Goal: Find specific page/section: Find specific page/section

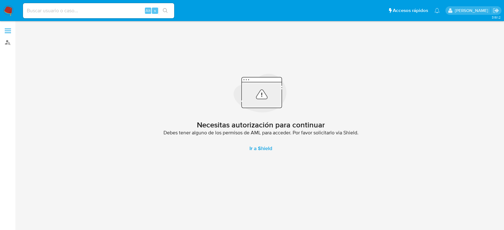
click at [54, 9] on input at bounding box center [98, 11] width 151 height 8
paste input "93868908"
type input "93868908"
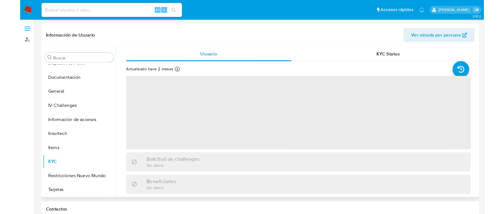
scroll to position [145, 0]
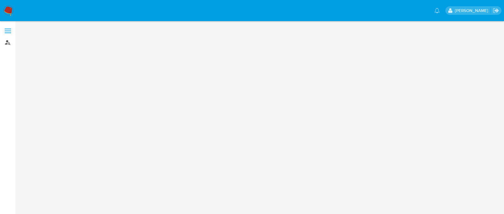
click at [10, 41] on link "Buscador de personas" at bounding box center [37, 42] width 75 height 10
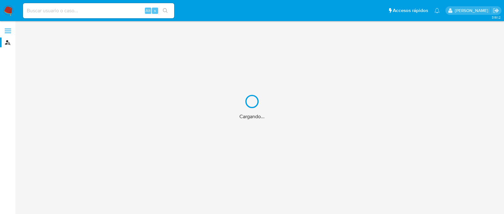
click at [70, 11] on div "Cargando..." at bounding box center [252, 107] width 504 height 214
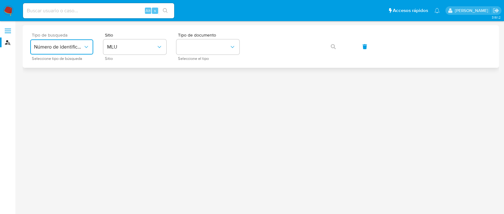
click at [75, 51] on button "Número de identificación" at bounding box center [61, 46] width 63 height 15
click at [72, 83] on div "User ID" at bounding box center [60, 85] width 52 height 15
click at [334, 48] on icon "button" at bounding box center [333, 46] width 5 height 5
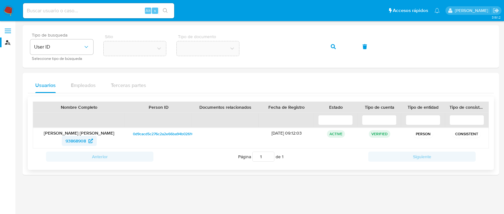
click at [84, 141] on span "93868908" at bounding box center [75, 141] width 20 height 10
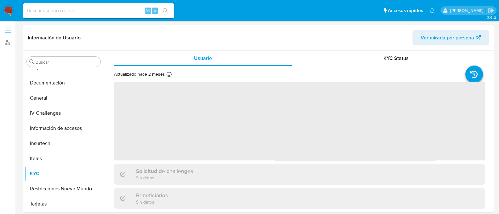
scroll to position [145, 0]
select select "10"
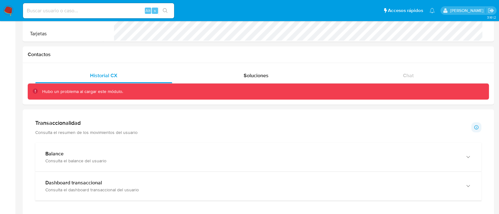
scroll to position [157, 0]
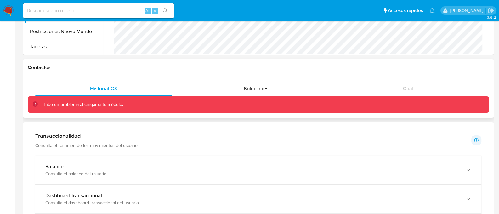
click at [86, 108] on div "Hubo un problema al cargar este módulo." at bounding box center [258, 104] width 461 height 16
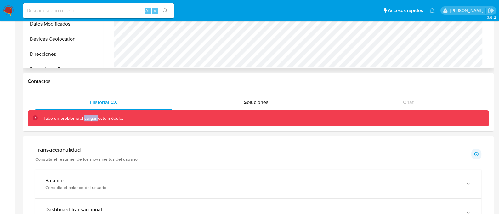
scroll to position [144, 0]
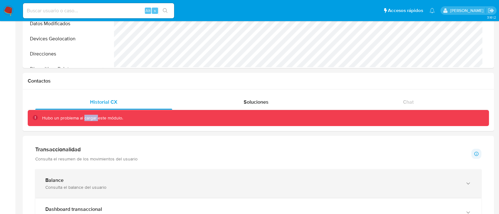
click at [71, 182] on div "Balance" at bounding box center [251, 180] width 413 height 6
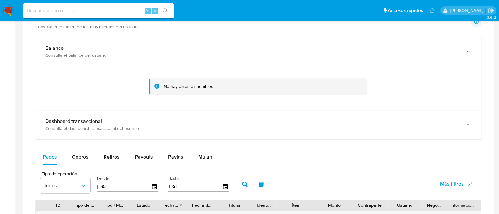
scroll to position [270, 0]
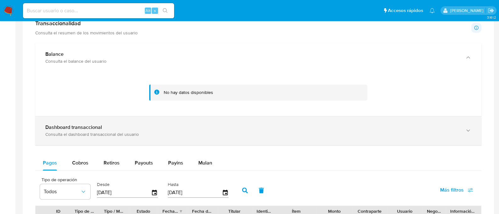
click at [122, 126] on div "Dashboard transaccional" at bounding box center [251, 127] width 413 height 6
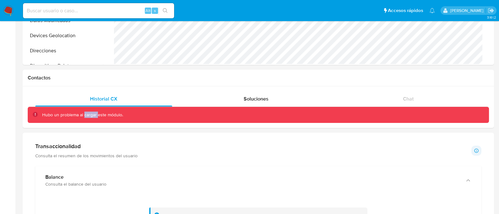
scroll to position [144, 0]
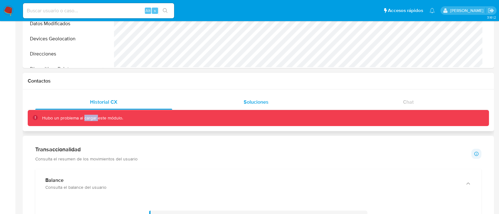
click at [242, 104] on div "Soluciones" at bounding box center [255, 101] width 137 height 15
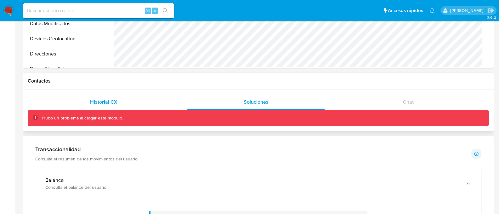
click at [147, 103] on div "Historial CX" at bounding box center [103, 101] width 137 height 15
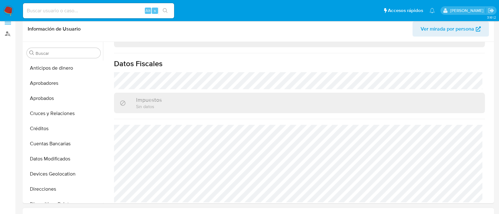
scroll to position [0, 0]
